Goal: Information Seeking & Learning: Learn about a topic

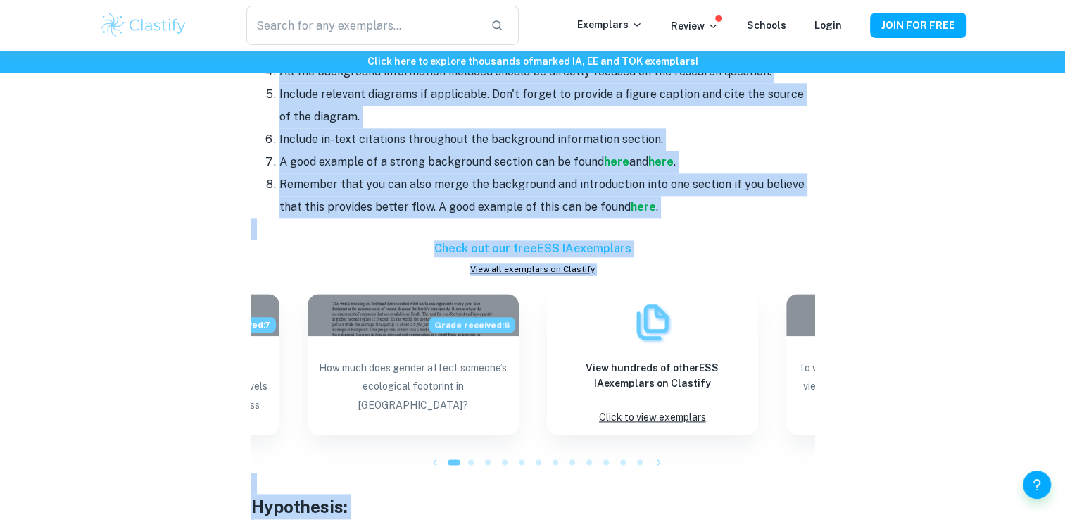
scroll to position [1692, 0]
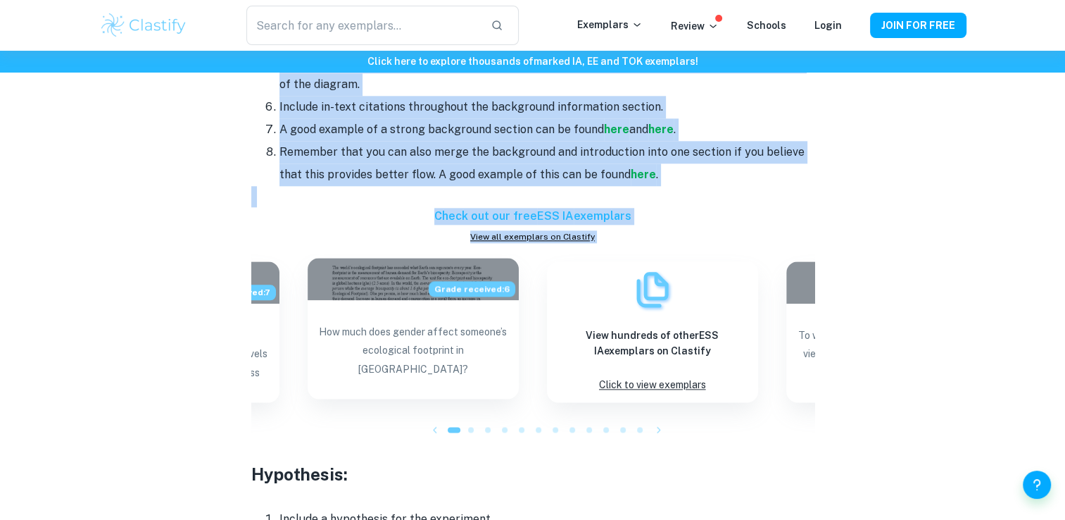
drag, startPoint x: 251, startPoint y: 374, endPoint x: 517, endPoint y: 238, distance: 298.1
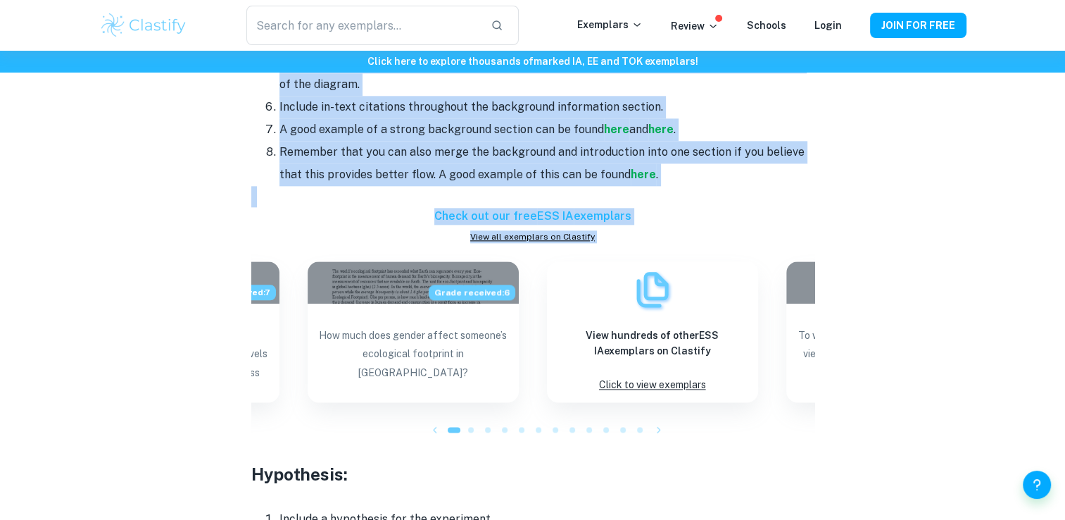
copy div "Introduction: State the main environmental issue being studied and its importan…"
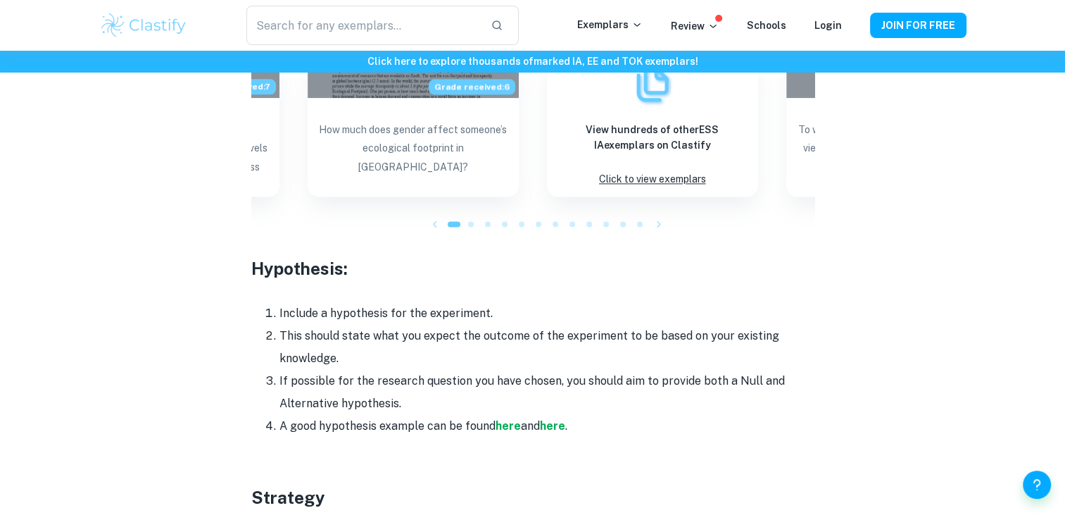
scroll to position [1951, 0]
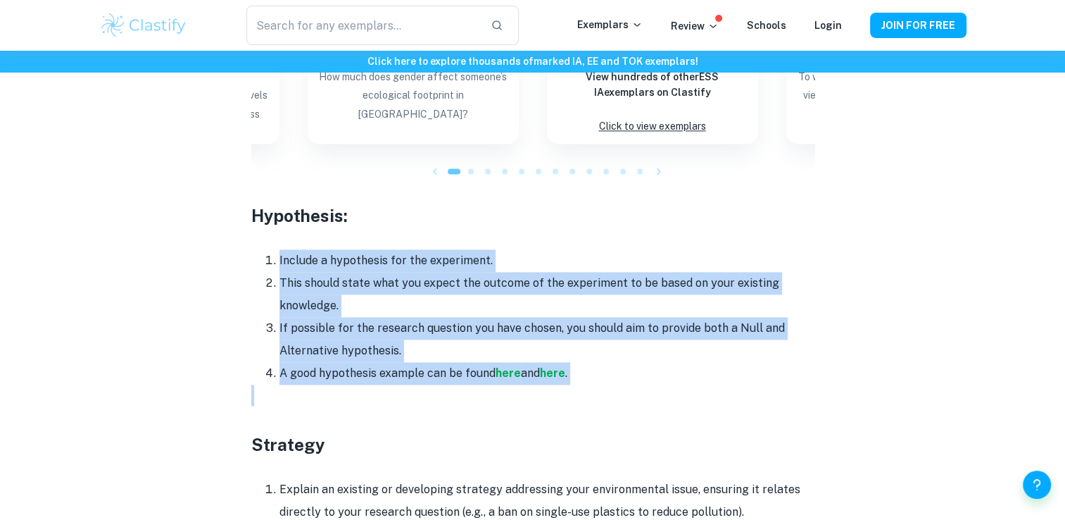
drag, startPoint x: 279, startPoint y: 238, endPoint x: 574, endPoint y: 376, distance: 325.6
drag, startPoint x: 574, startPoint y: 376, endPoint x: 460, endPoint y: 258, distance: 163.8
copy div "Include a hypothesis for the experiment. This should state what you expect the …"
drag, startPoint x: 332, startPoint y: 144, endPoint x: 251, endPoint y: 190, distance: 94.0
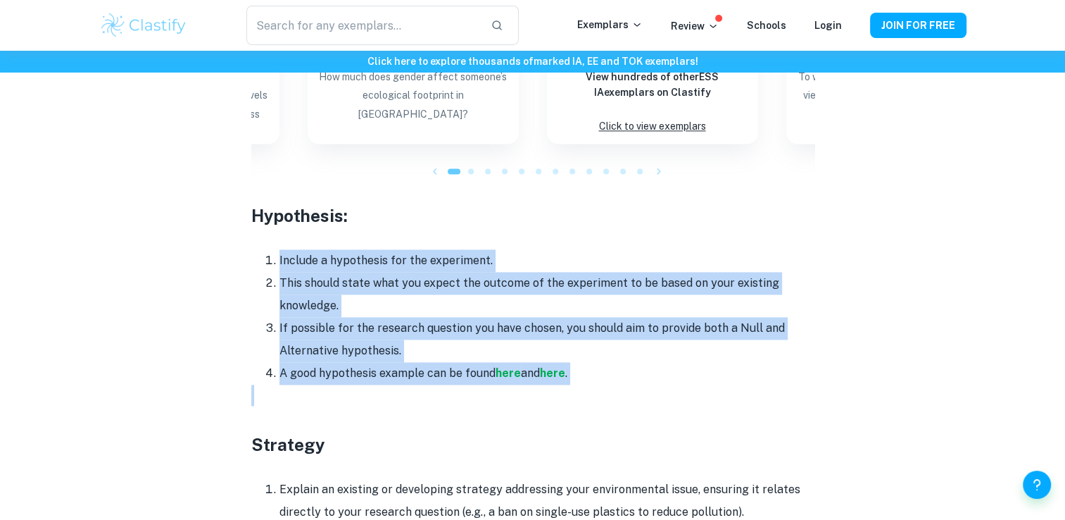
drag, startPoint x: 251, startPoint y: 190, endPoint x: 631, endPoint y: 356, distance: 414.9
copy div "Hypothesis: Include a hypothesis for the experiment. This should state what you…"
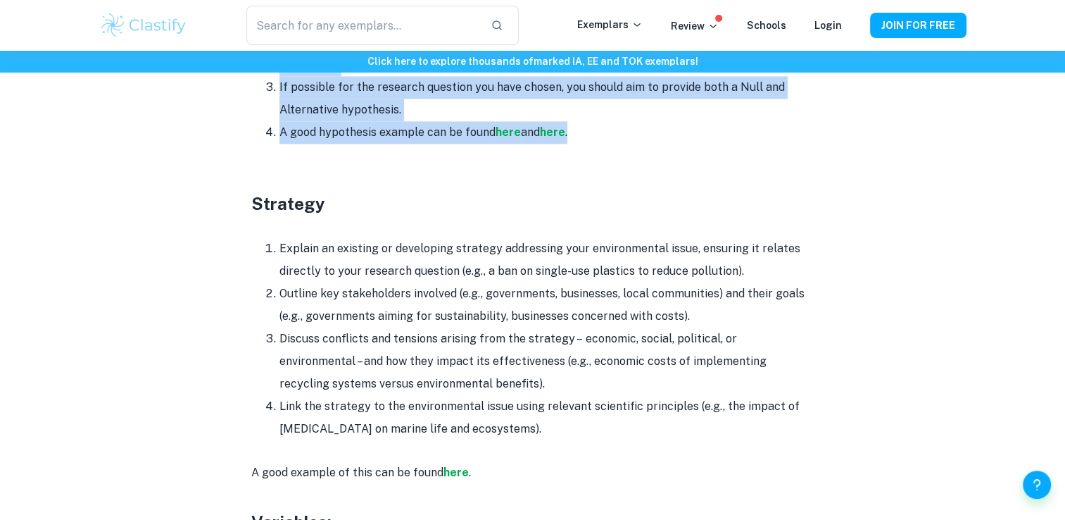
drag, startPoint x: 282, startPoint y: 222, endPoint x: 558, endPoint y: 407, distance: 332.9
click at [558, 407] on ol "Explain an existing or developing strategy addressing your environmental issue,…" at bounding box center [532, 338] width 563 height 203
copy ol "Explain an existing or developing strategy addressing your environmental issue,…"
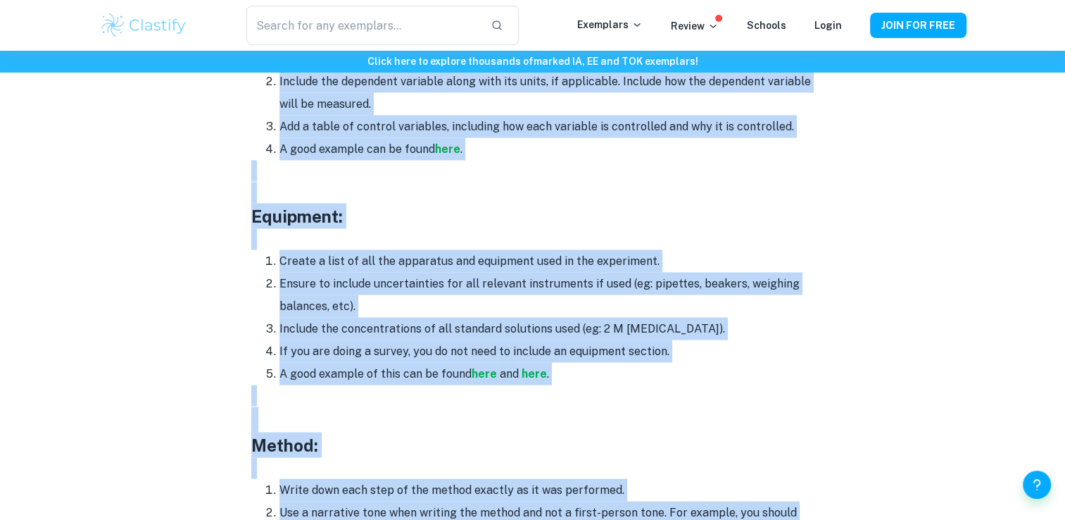
scroll to position [3192, 0]
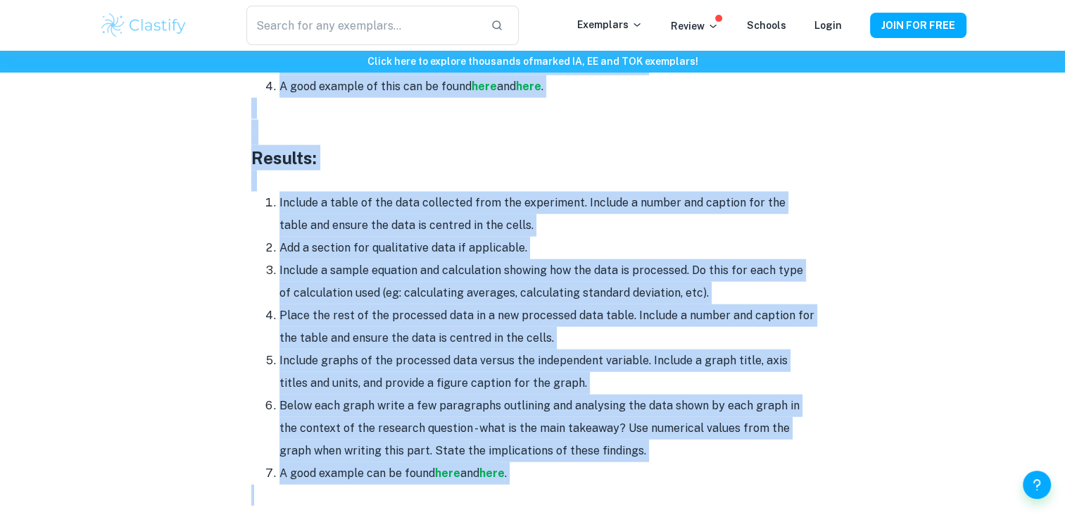
drag, startPoint x: 254, startPoint y: 120, endPoint x: 564, endPoint y: 472, distance: 468.9
copy div "Variables: Include the independent variable and units. Include the dependent va…"
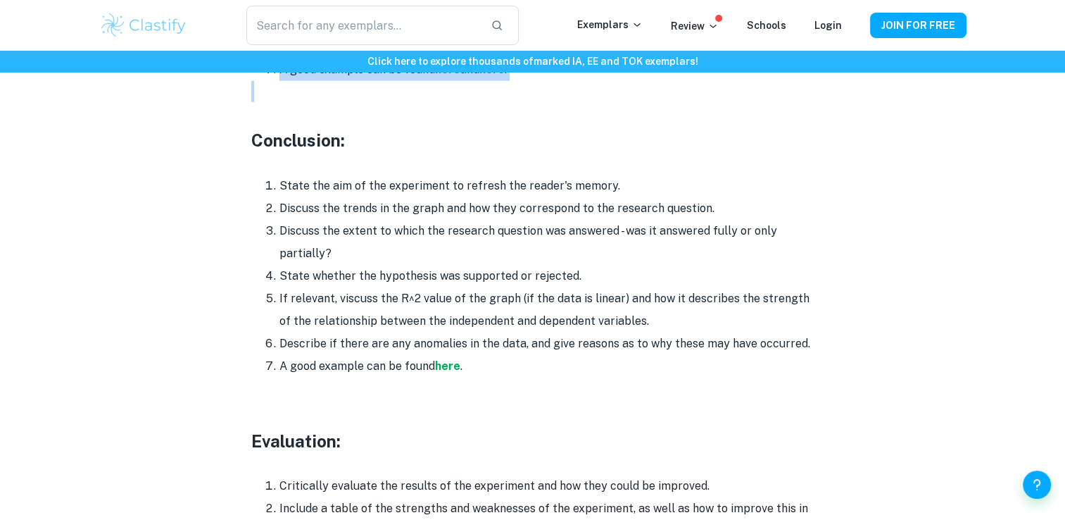
scroll to position [3584, 0]
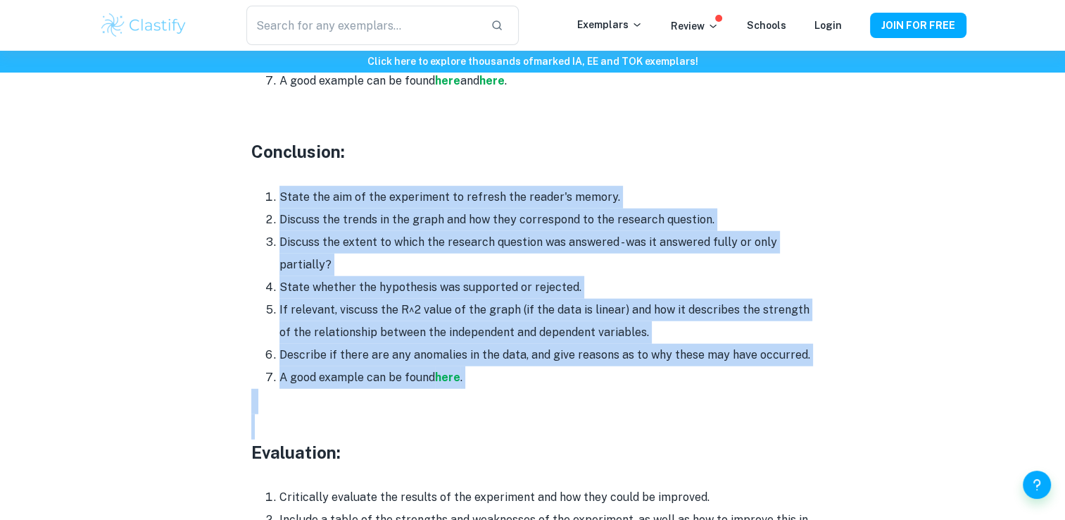
drag, startPoint x: 265, startPoint y: 170, endPoint x: 496, endPoint y: 403, distance: 328.0
drag, startPoint x: 496, startPoint y: 403, endPoint x: 406, endPoint y: 336, distance: 111.6
copy div "State the aim of the experiment to refresh the reader's memory. Discuss the tre…"
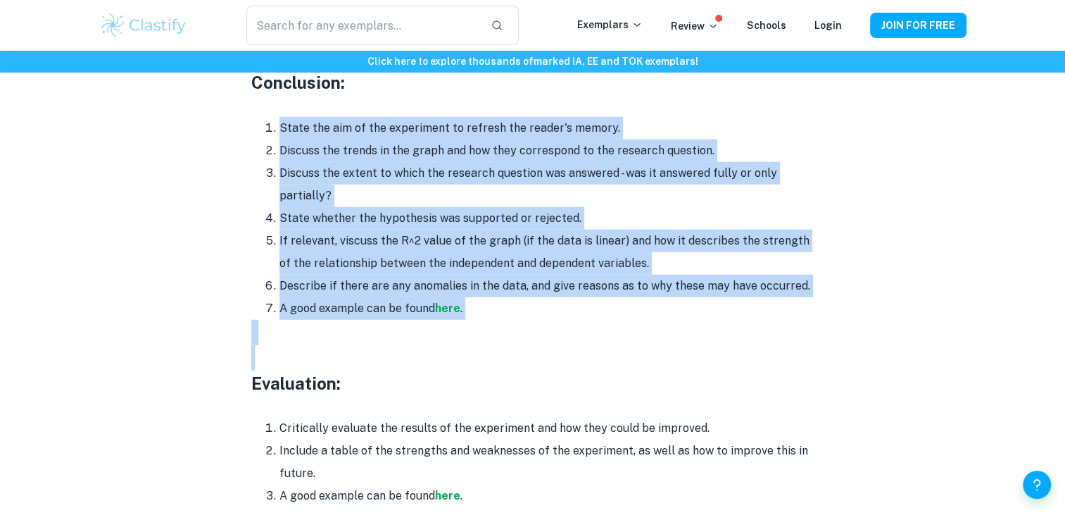
scroll to position [3635, 0]
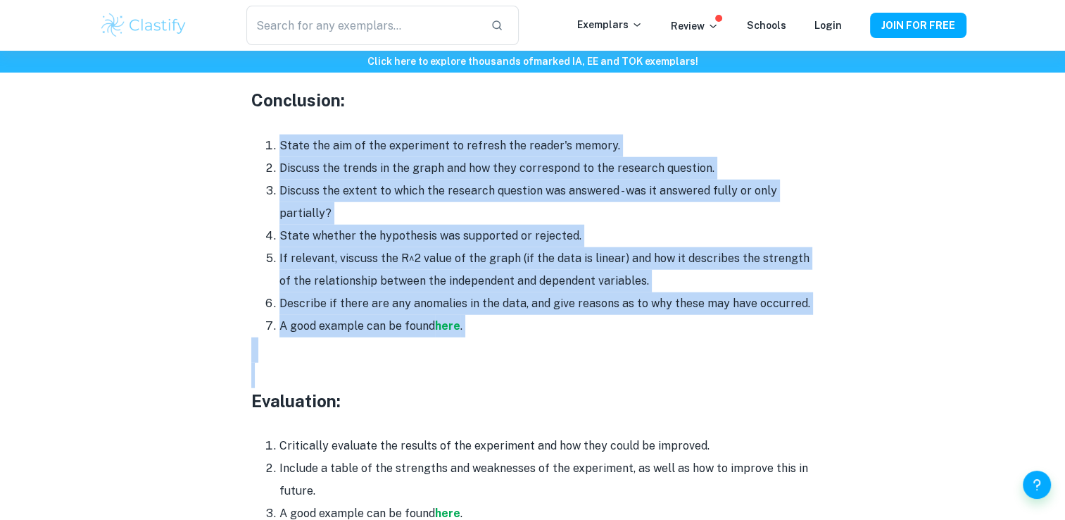
click at [490, 292] on li "Describe if there are any anomalies in the data, and give reasons as to why the…" at bounding box center [546, 303] width 535 height 23
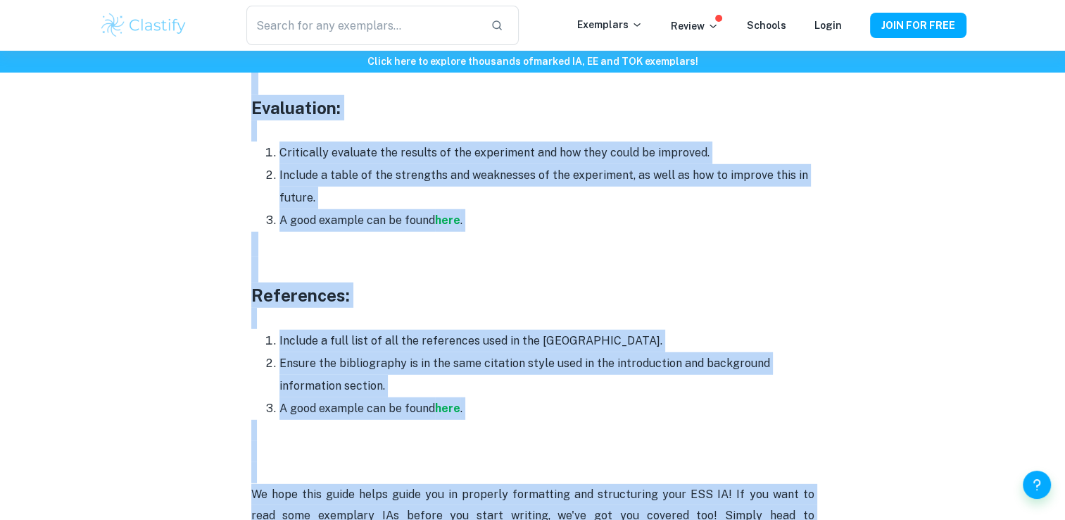
scroll to position [4077, 0]
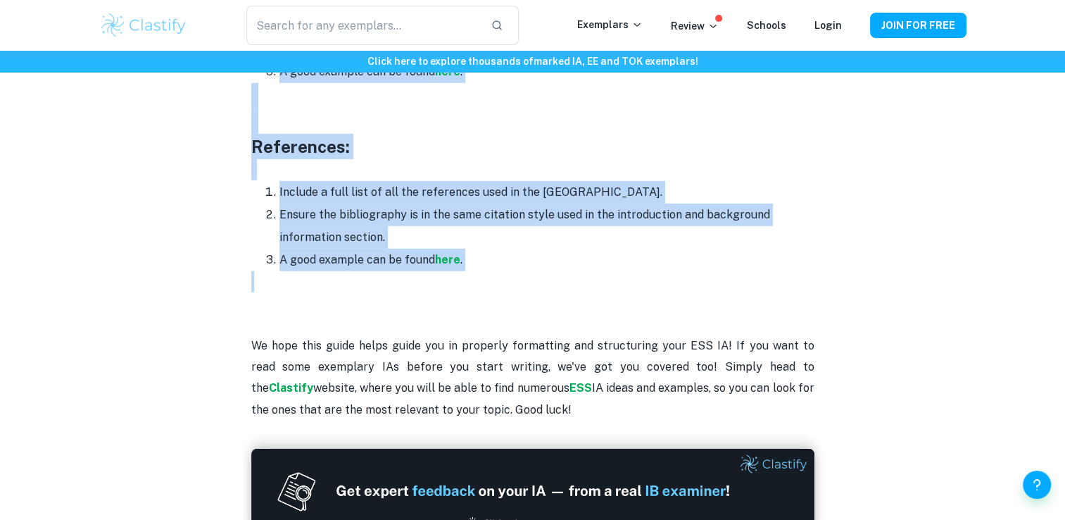
drag, startPoint x: 253, startPoint y: 77, endPoint x: 473, endPoint y: 262, distance: 287.3
drag, startPoint x: 473, startPoint y: 262, endPoint x: 408, endPoint y: 236, distance: 69.8
copy div "Conclusion: State the aim of the experiment to refresh the reader's memory. Dis…"
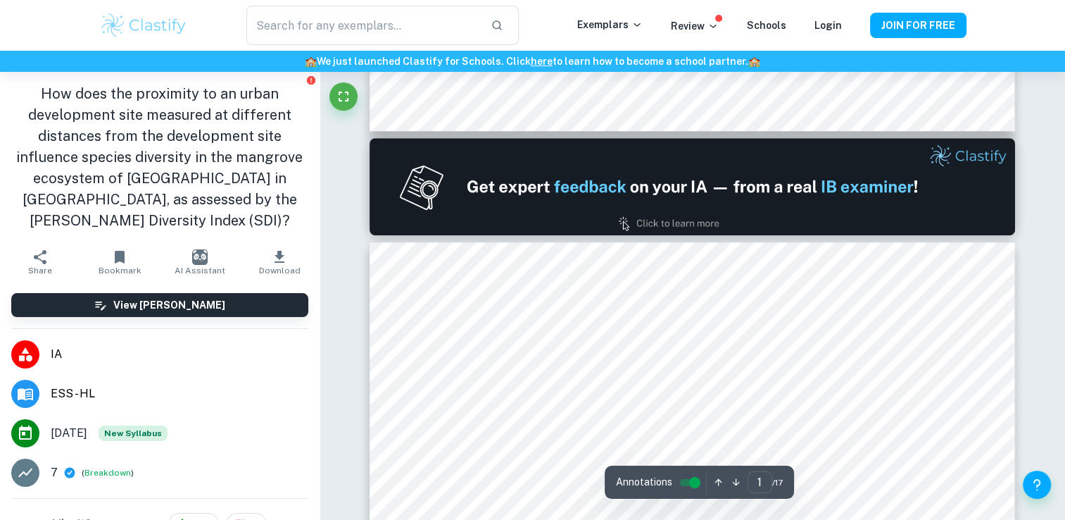
type input "2"
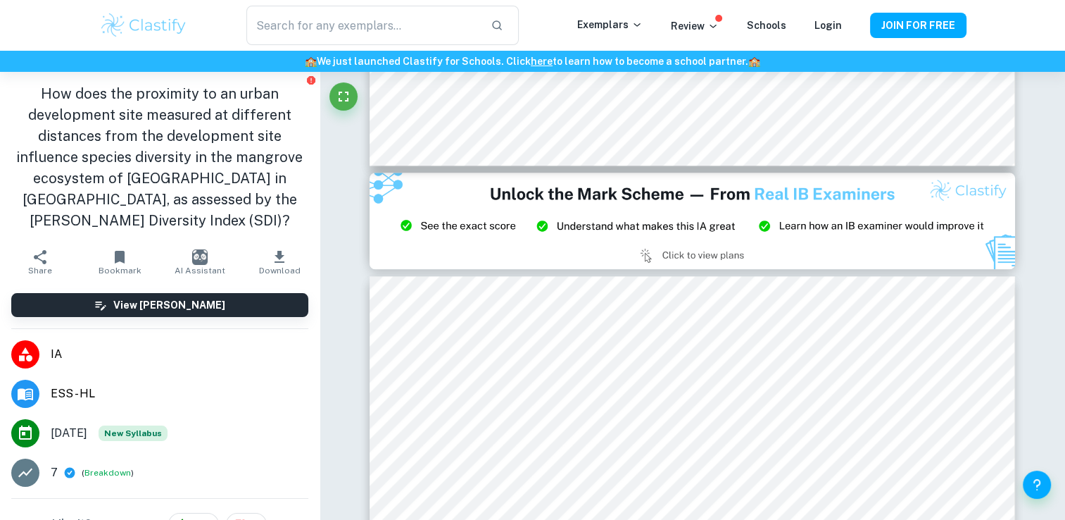
scroll to position [1516, 0]
